Goal: Information Seeking & Learning: Learn about a topic

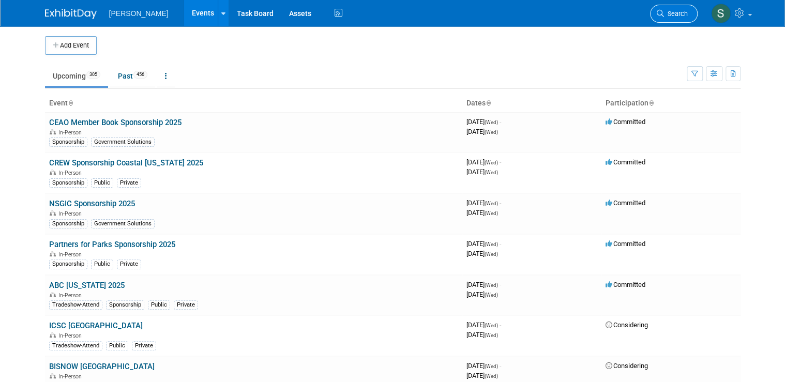
click at [384, 11] on span "Search" at bounding box center [676, 14] width 24 height 8
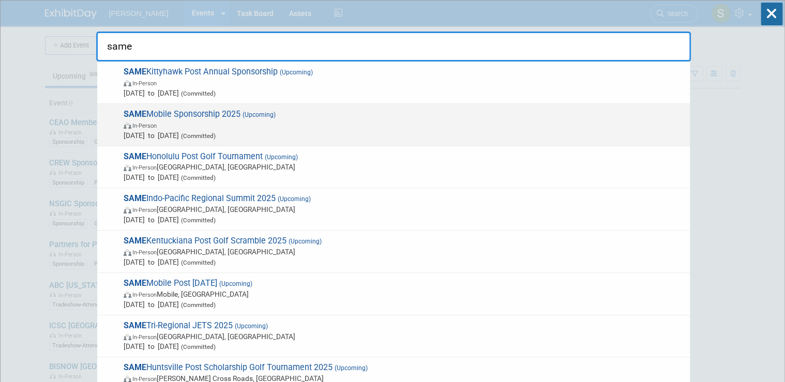
type input "same"
click at [204, 118] on span "SAME Mobile Sponsorship 2025 (Upcoming) In-Person Jan 1, 2025 to Dec 31, 2025 (…" at bounding box center [403, 125] width 564 height 32
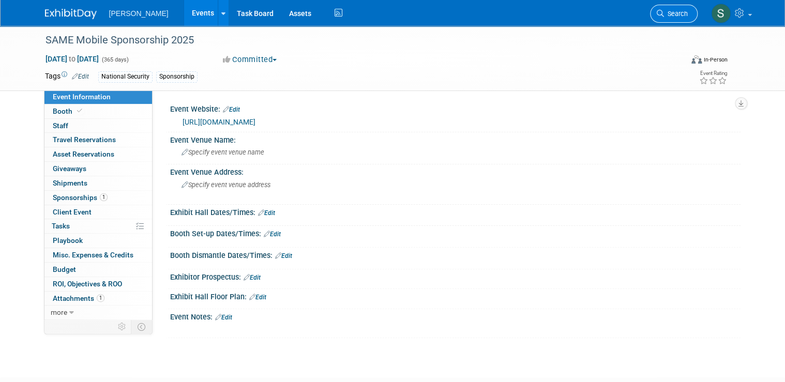
click at [679, 13] on span "Search" at bounding box center [676, 14] width 24 height 8
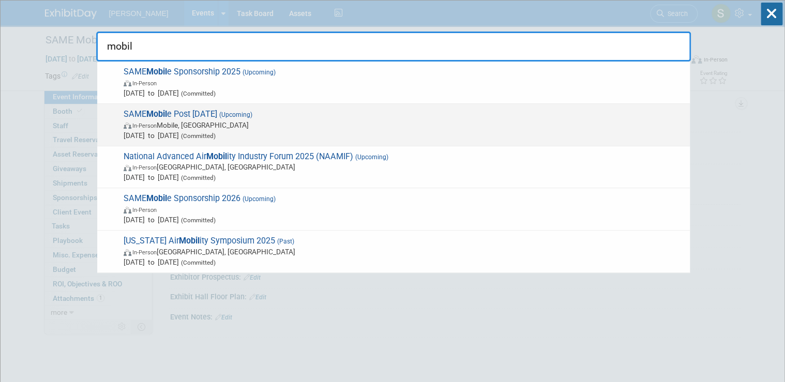
type input "mobil"
click at [259, 124] on span "In-Person Mobile, [GEOGRAPHIC_DATA]" at bounding box center [404, 125] width 561 height 10
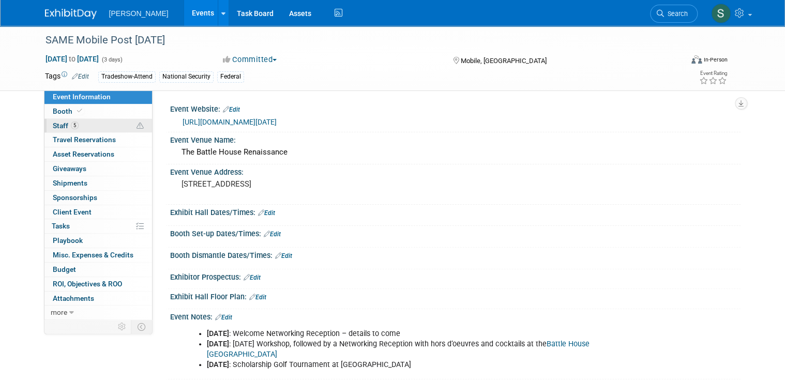
click at [55, 125] on span "Staff 5" at bounding box center [66, 126] width 26 height 8
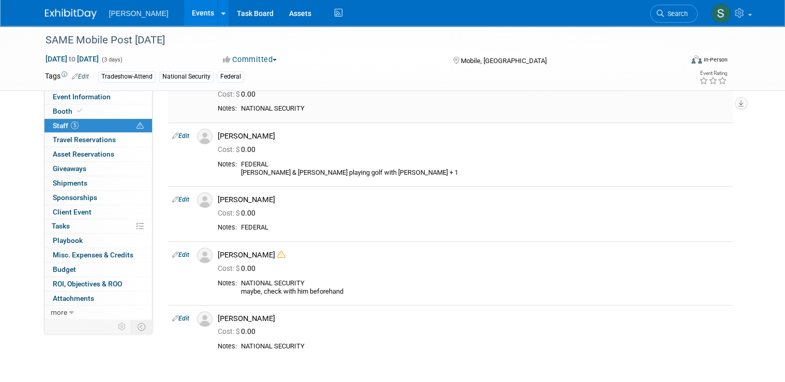
scroll to position [83, 0]
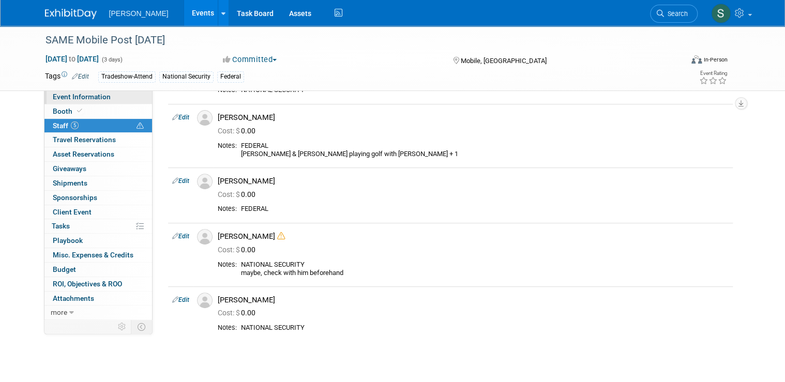
click at [87, 99] on span "Event Information" at bounding box center [82, 97] width 58 height 8
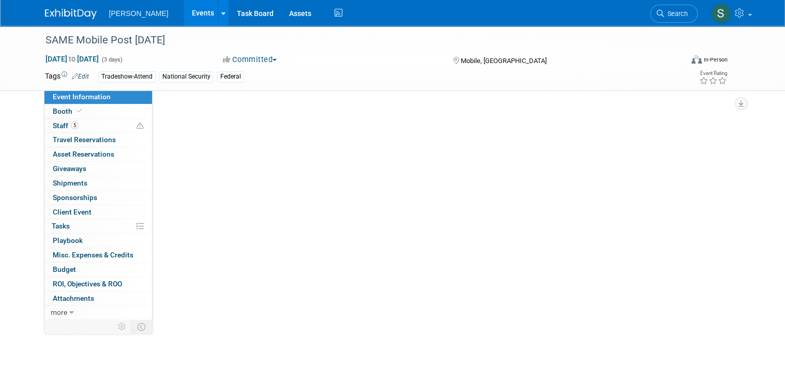
scroll to position [0, 0]
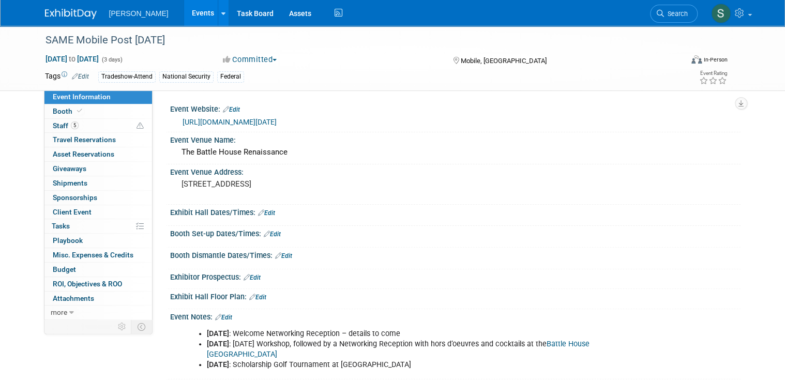
click at [277, 121] on link "https://www.same.org/event/2025-mobile-post-industry-day-workshop/" at bounding box center [230, 122] width 94 height 8
click at [46, 121] on link "5 Staff 5" at bounding box center [98, 126] width 108 height 14
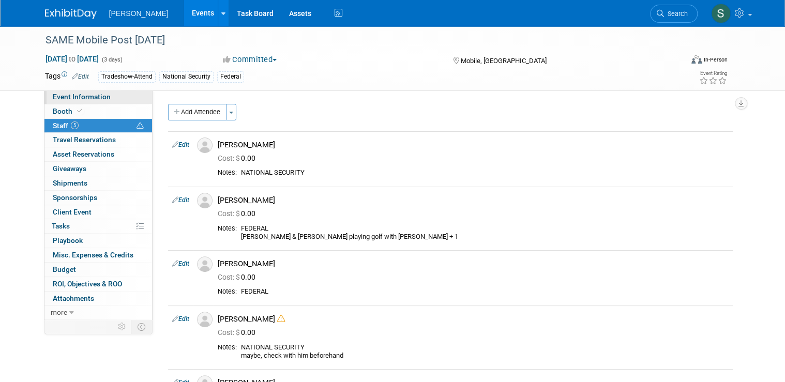
click at [100, 96] on span "Event Information" at bounding box center [82, 97] width 58 height 8
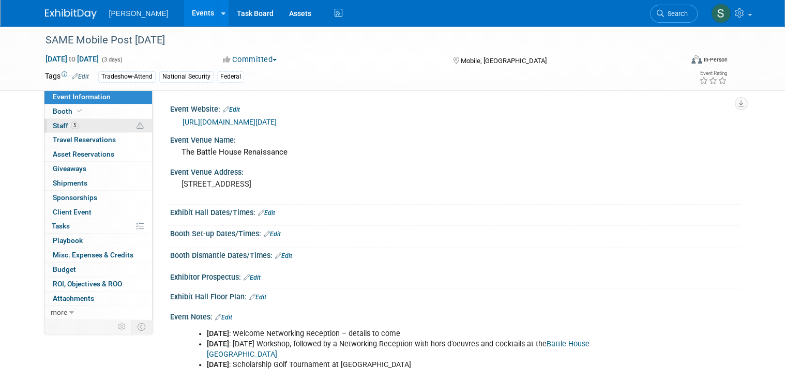
click at [44, 131] on link "5 Staff 5" at bounding box center [98, 126] width 108 height 14
